Goal: Task Accomplishment & Management: Manage account settings

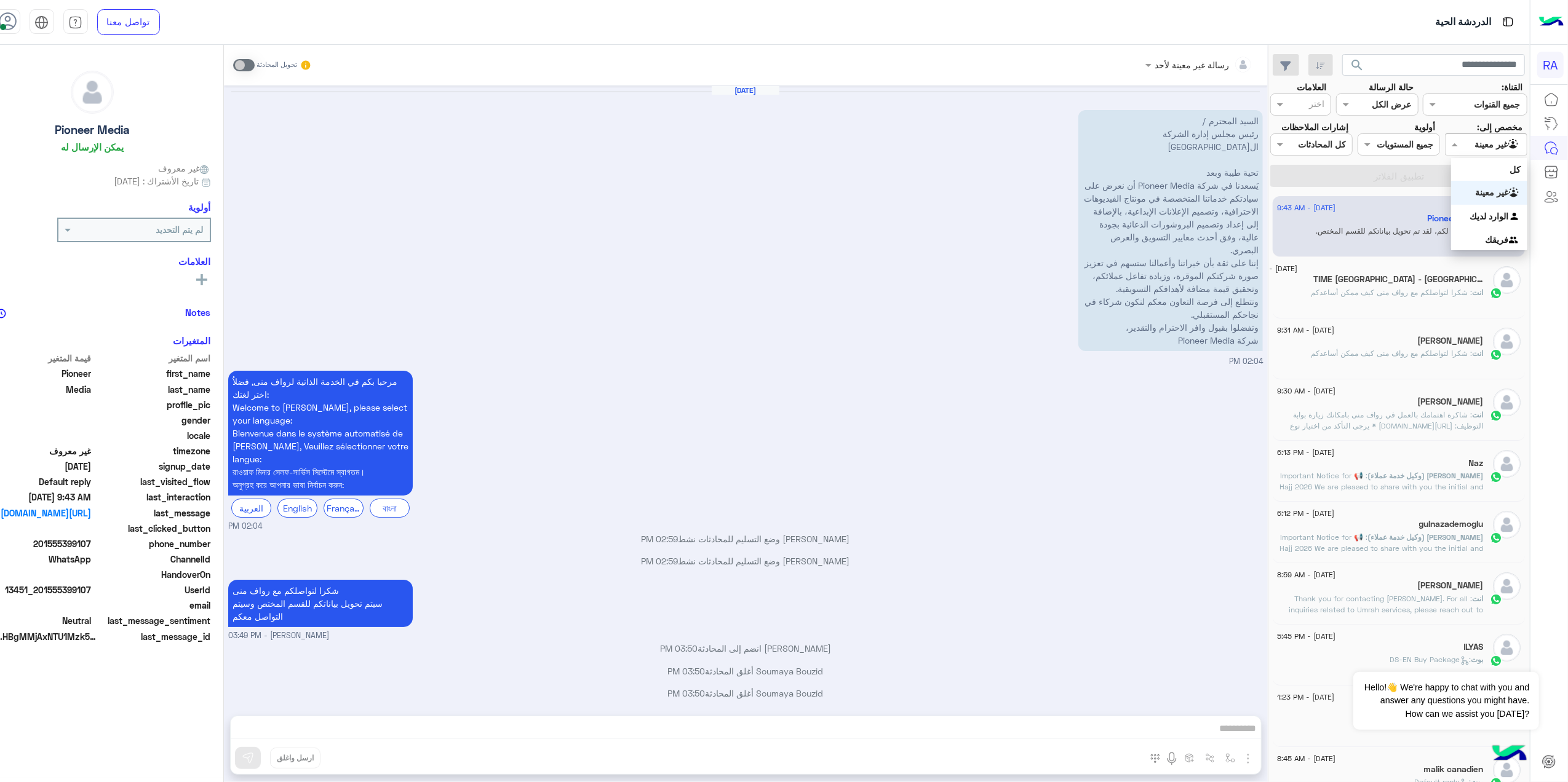
click at [1514, 145] on input "text" at bounding box center [1501, 145] width 40 height 13
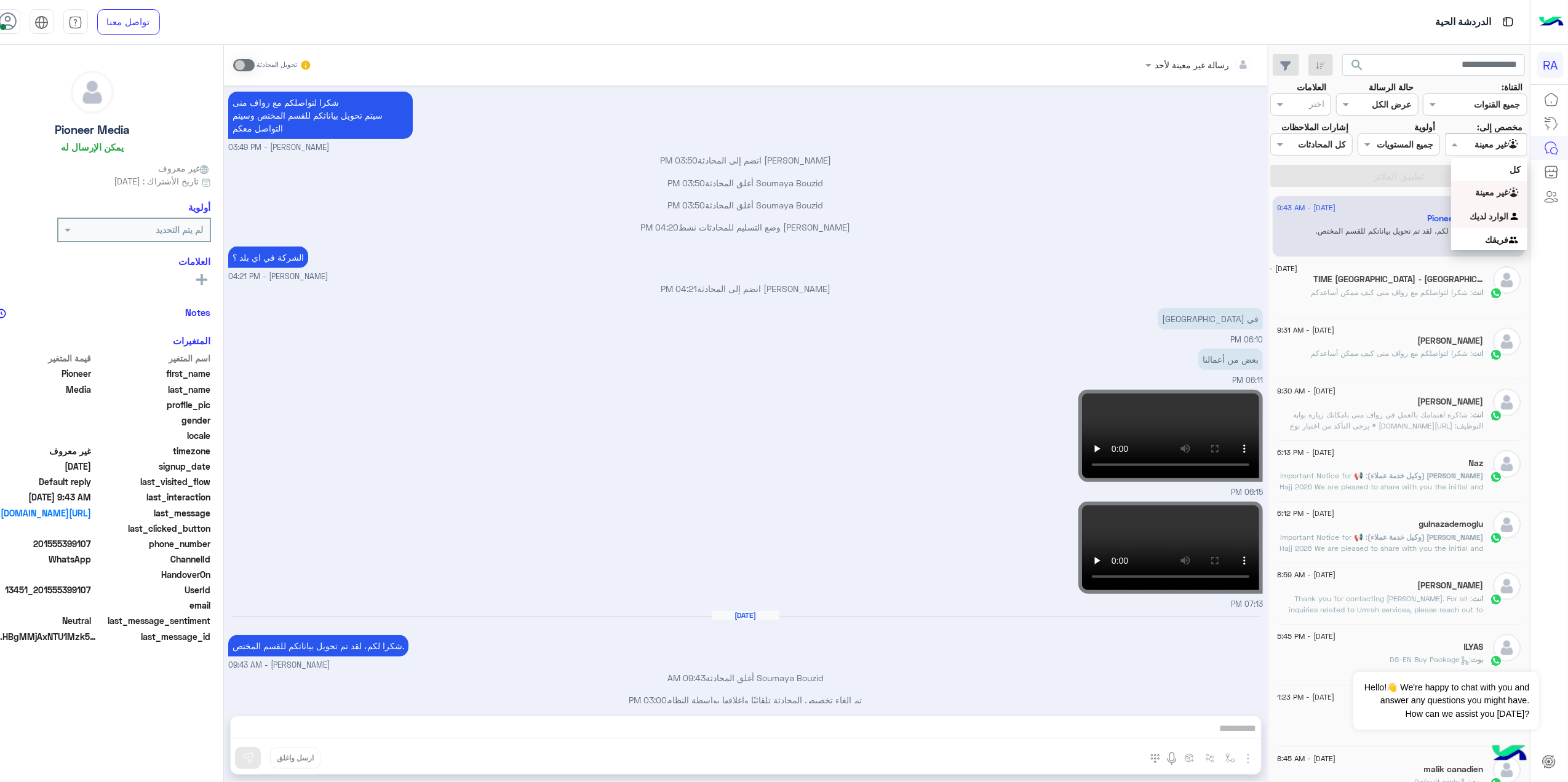
click at [1487, 211] on b "الوارد لديك" at bounding box center [1489, 216] width 39 height 10
click at [1464, 177] on button "تطبيق الفلاتر" at bounding box center [1399, 176] width 257 height 22
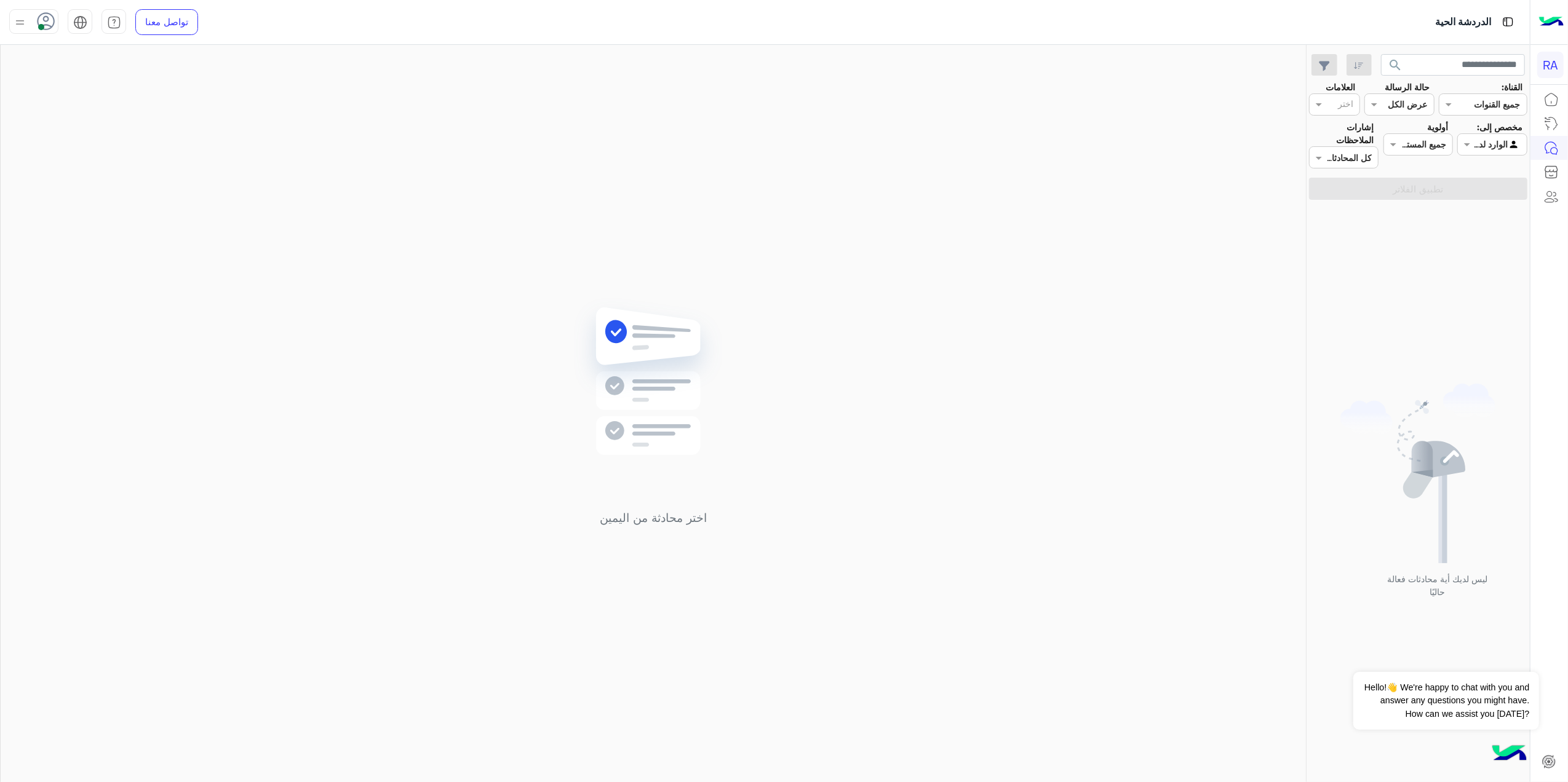
click at [1461, 158] on div "مخصص إلى: Agent Filter الوارد لديك" at bounding box center [1492, 145] width 75 height 48
click at [1475, 149] on div at bounding box center [1492, 145] width 68 height 14
click at [1481, 194] on b "غير معينة" at bounding box center [1492, 192] width 33 height 10
click at [1481, 194] on button "تطبيق الفلاتر" at bounding box center [1419, 189] width 218 height 22
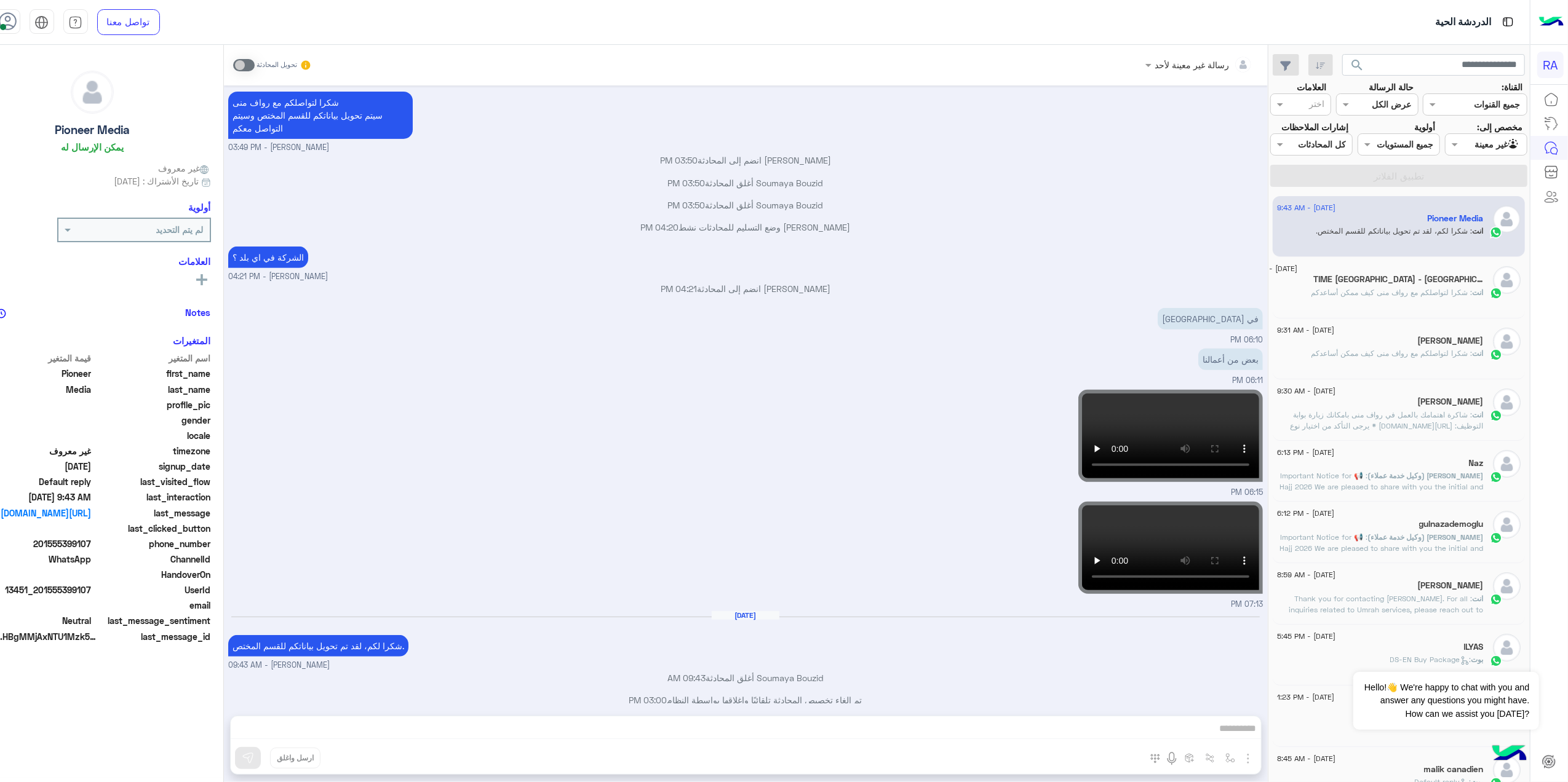
click at [1514, 149] on input "text" at bounding box center [1501, 145] width 40 height 13
click at [1487, 218] on b "الوارد لديك" at bounding box center [1489, 216] width 39 height 10
click at [1452, 178] on button "تطبيق الفلاتر" at bounding box center [1399, 176] width 257 height 22
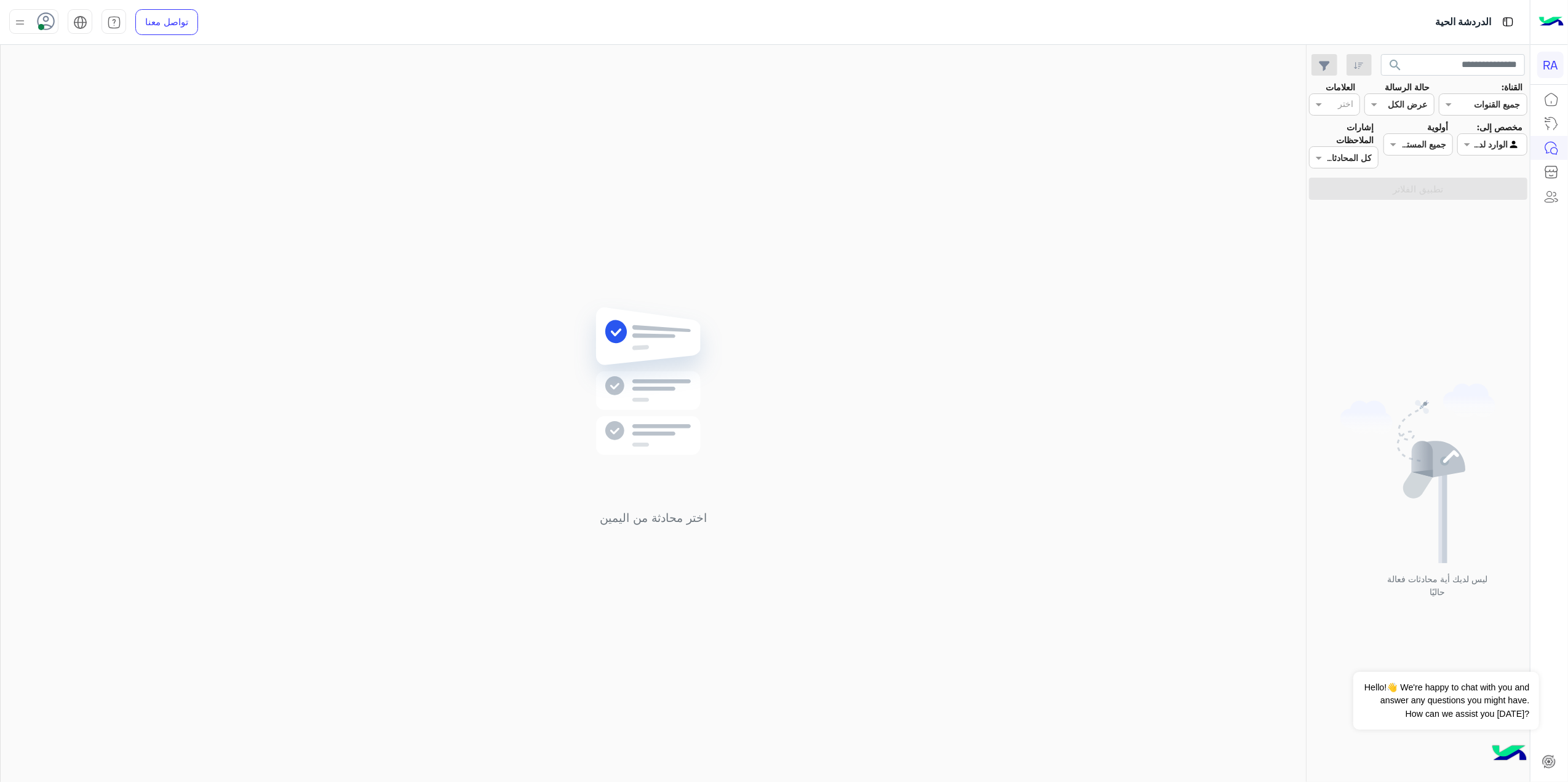
click at [1486, 124] on label "مخصص إلى:" at bounding box center [1500, 127] width 46 height 13
click at [1494, 132] on label "مخصص إلى:" at bounding box center [1500, 127] width 46 height 13
click at [1497, 143] on input "text" at bounding box center [1506, 145] width 28 height 13
click at [1498, 189] on b "غير معينة" at bounding box center [1492, 192] width 33 height 10
click at [1498, 189] on button "تطبيق الفلاتر" at bounding box center [1419, 189] width 218 height 22
